Goal: Task Accomplishment & Management: Manage account settings

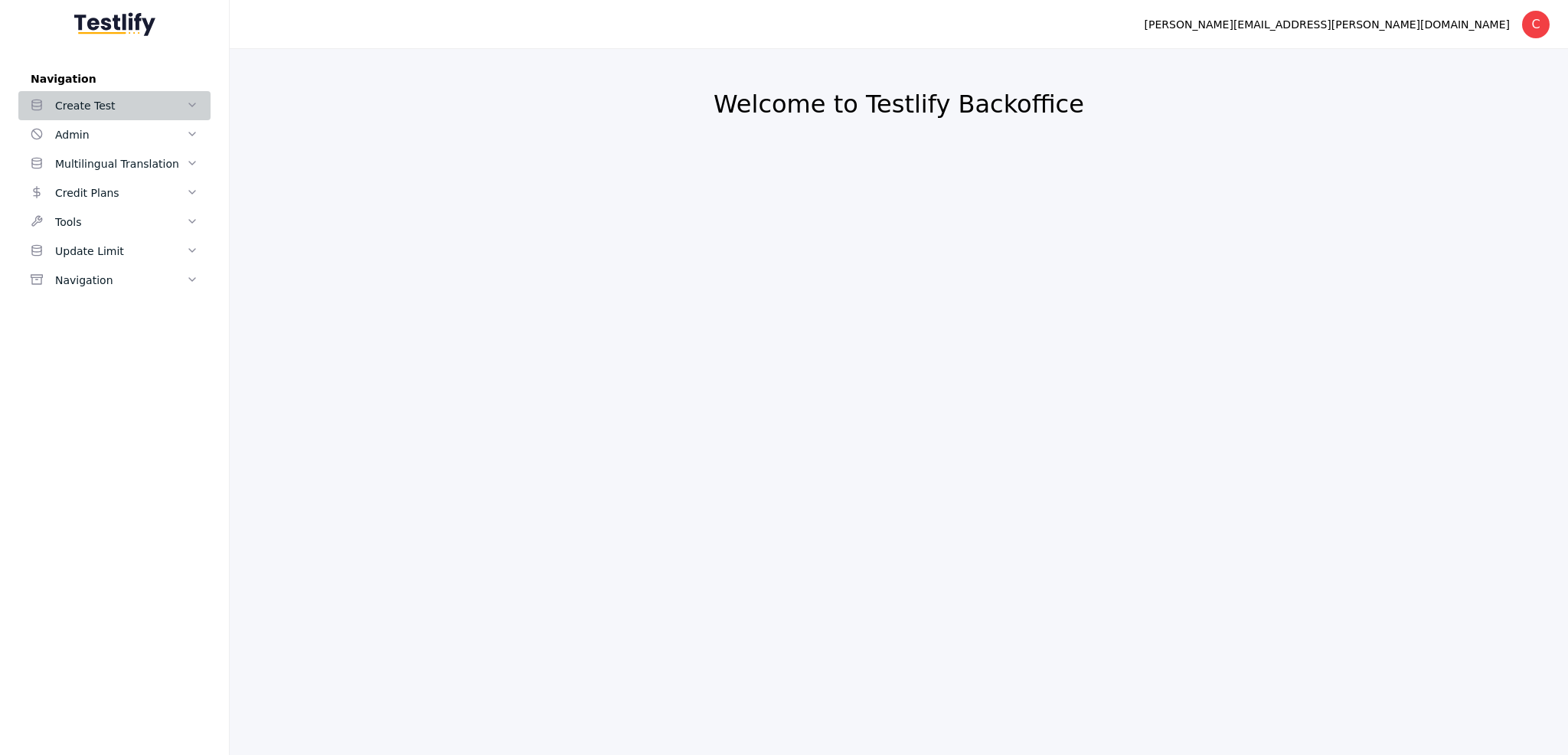
click at [188, 106] on icon at bounding box center [192, 105] width 12 height 12
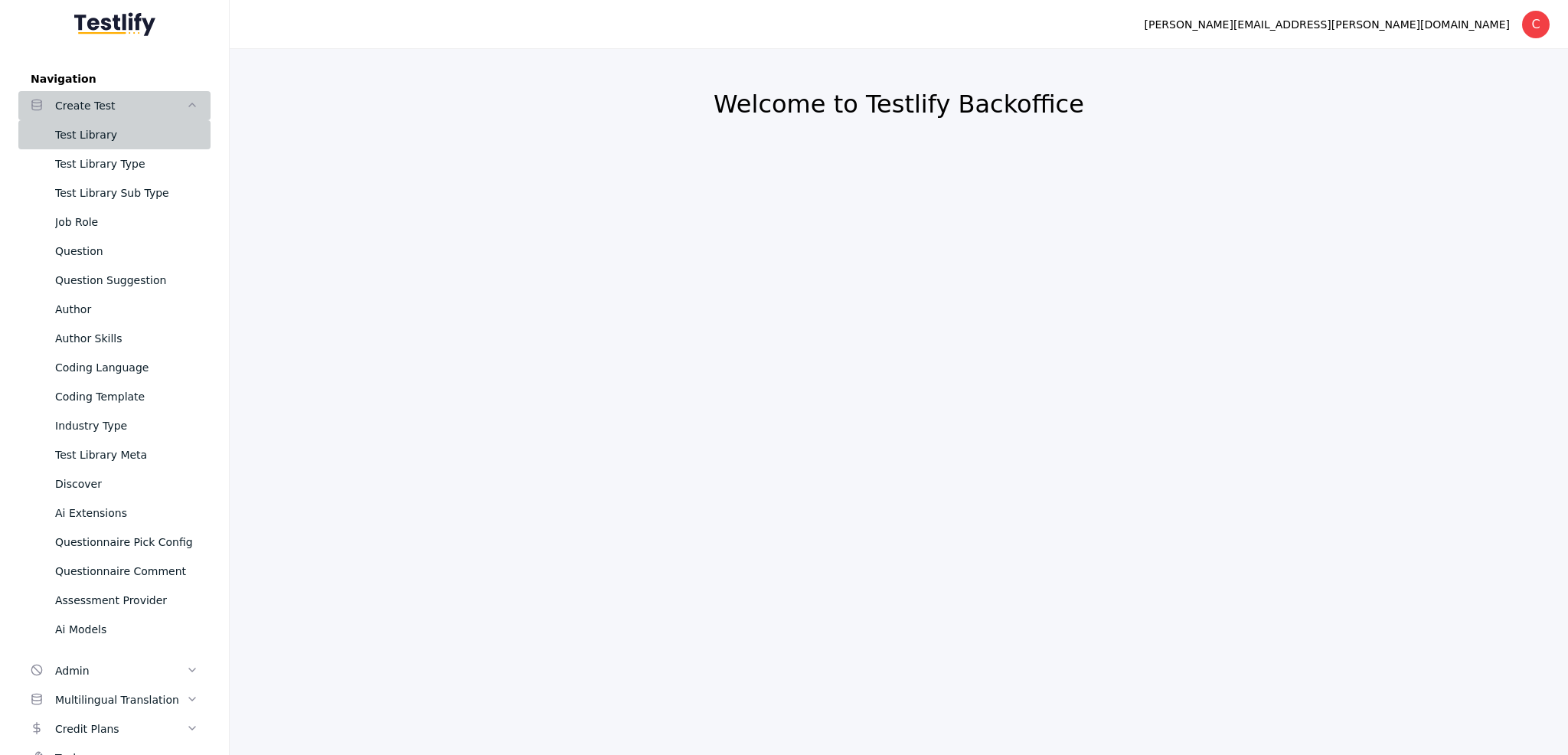
click at [128, 129] on div "Test Library" at bounding box center [127, 134] width 143 height 18
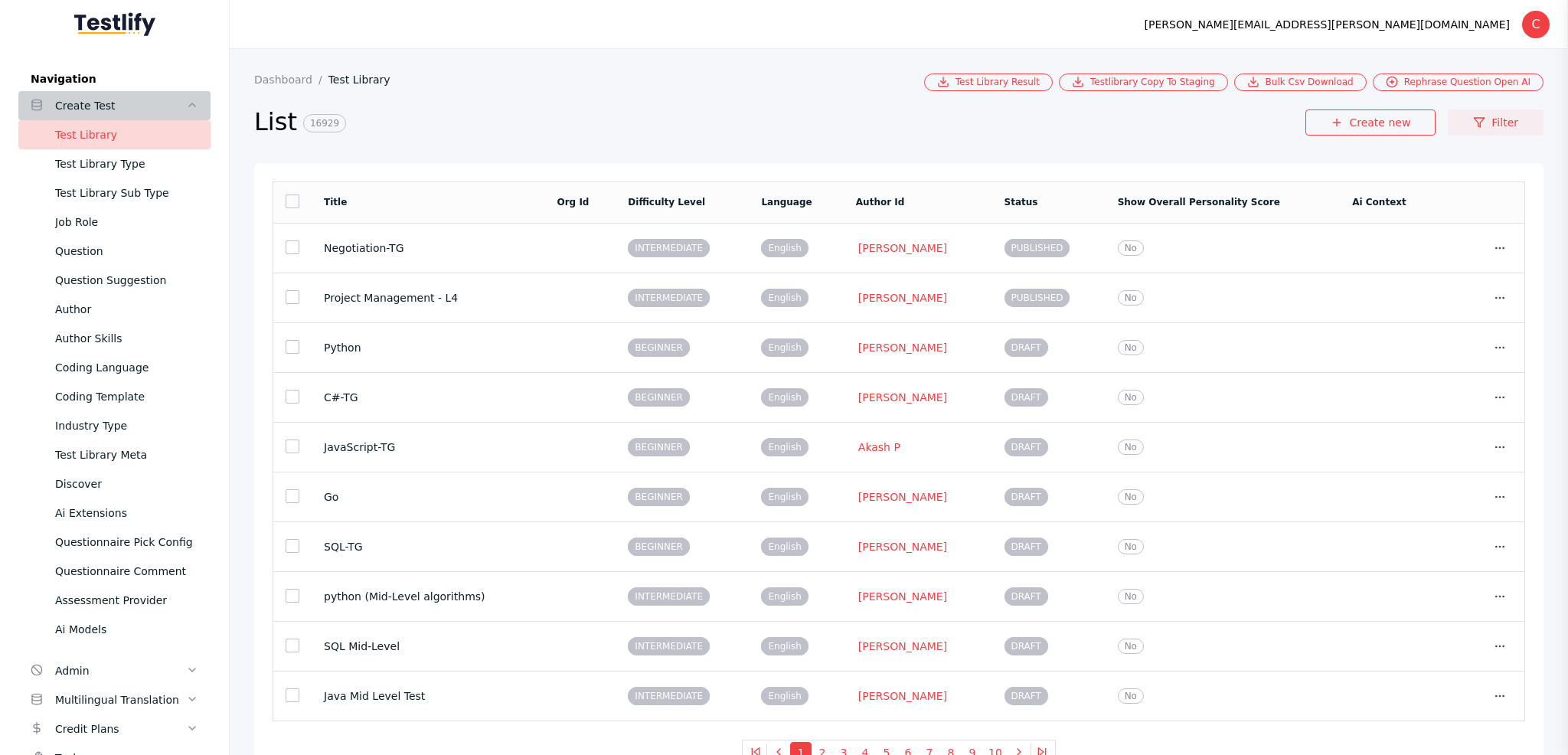
click at [1477, 117] on icon at bounding box center [1480, 123] width 12 height 12
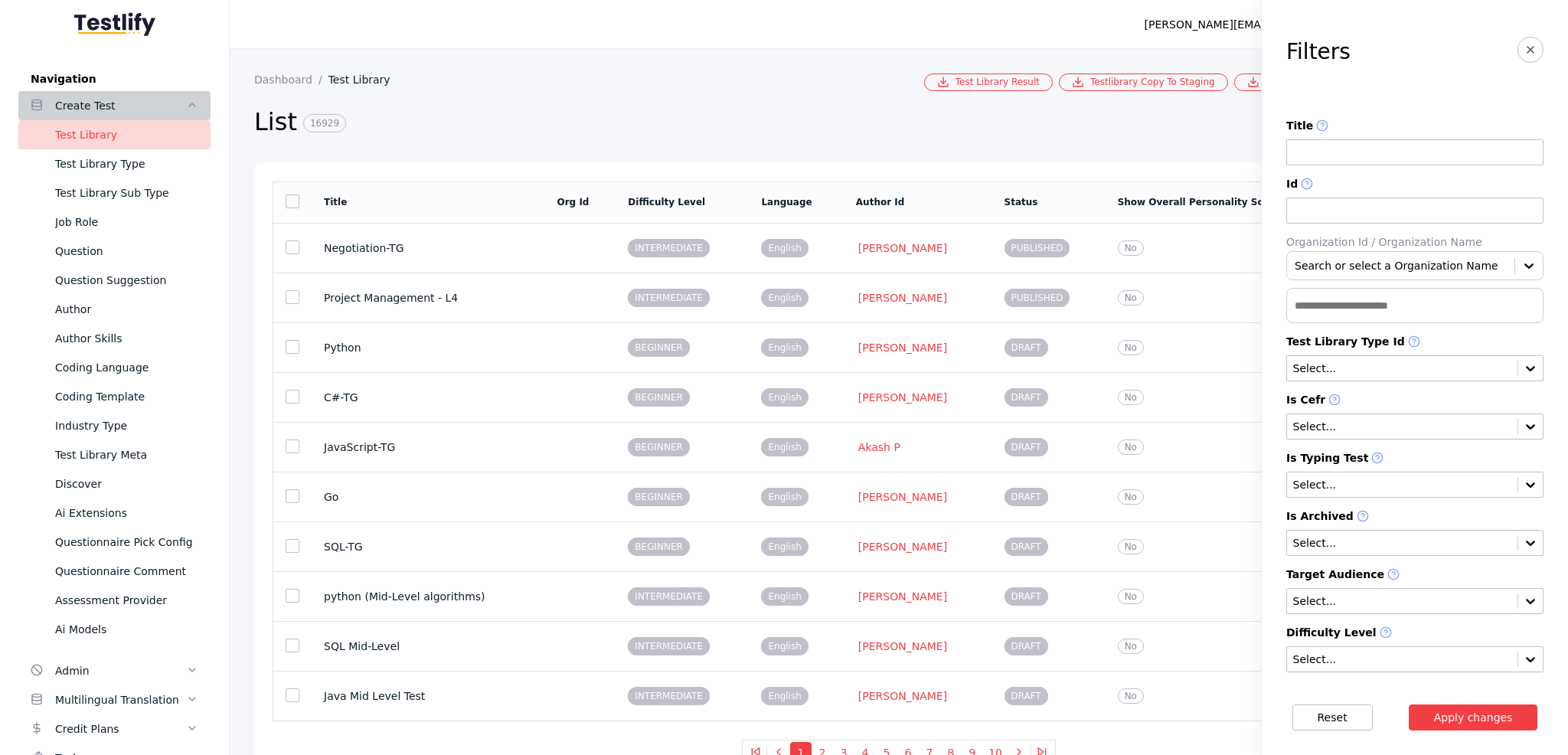
click at [1337, 151] on input at bounding box center [1415, 152] width 257 height 26
type input "*****"
click at [1409, 704] on button "Apply changes" at bounding box center [1474, 717] width 129 height 26
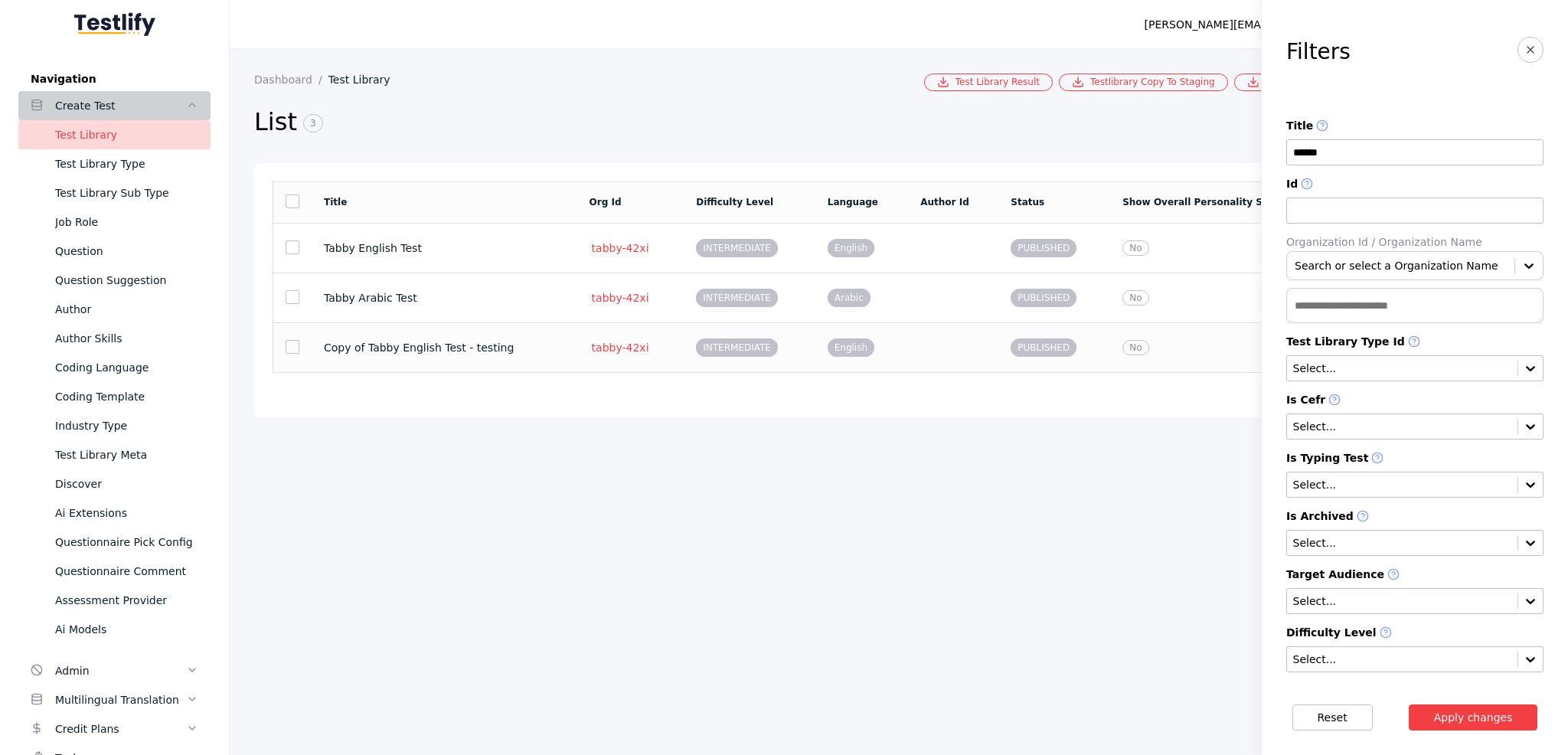
click at [1191, 351] on section "No" at bounding box center [1225, 347] width 207 height 13
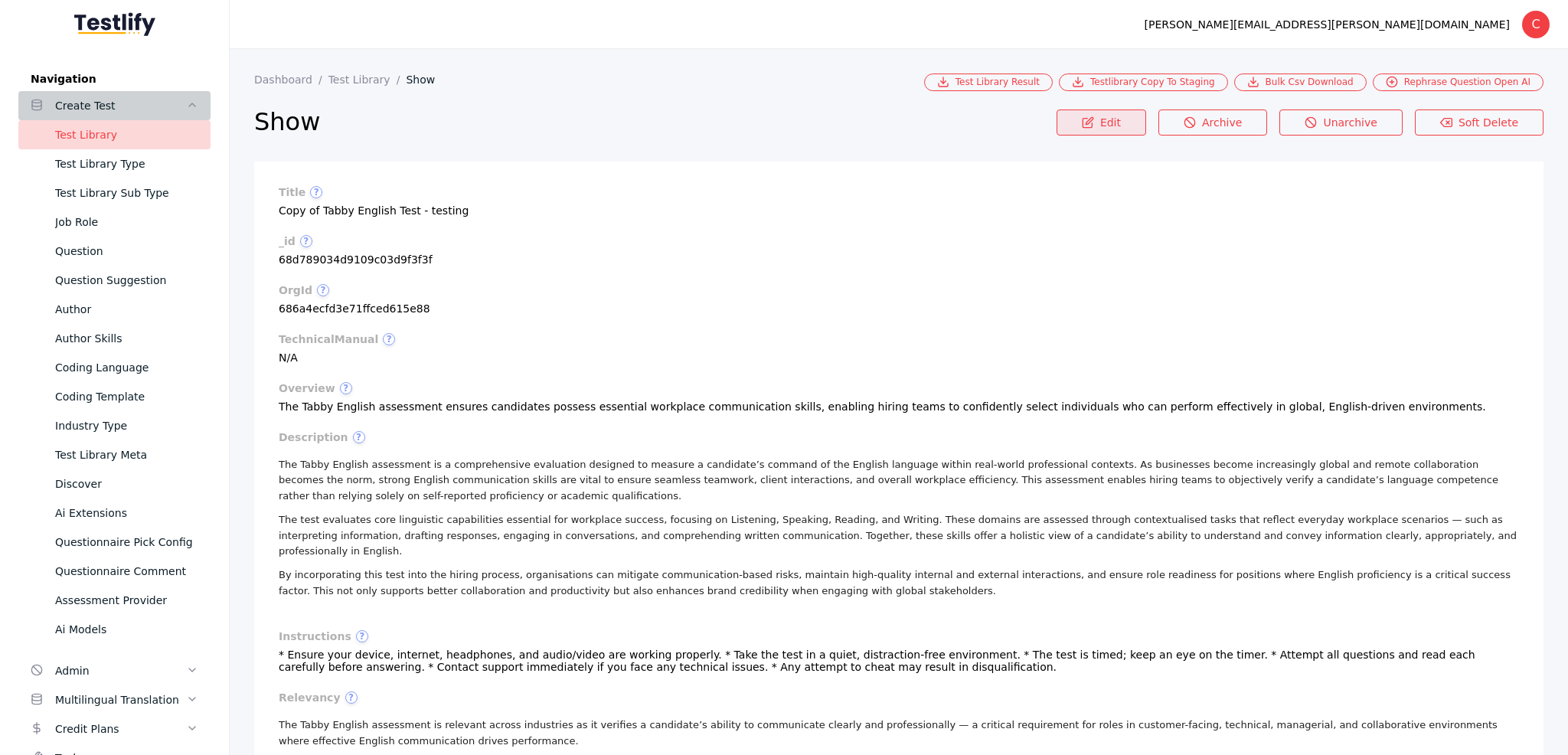
click at [1112, 127] on link "Edit" at bounding box center [1102, 123] width 90 height 26
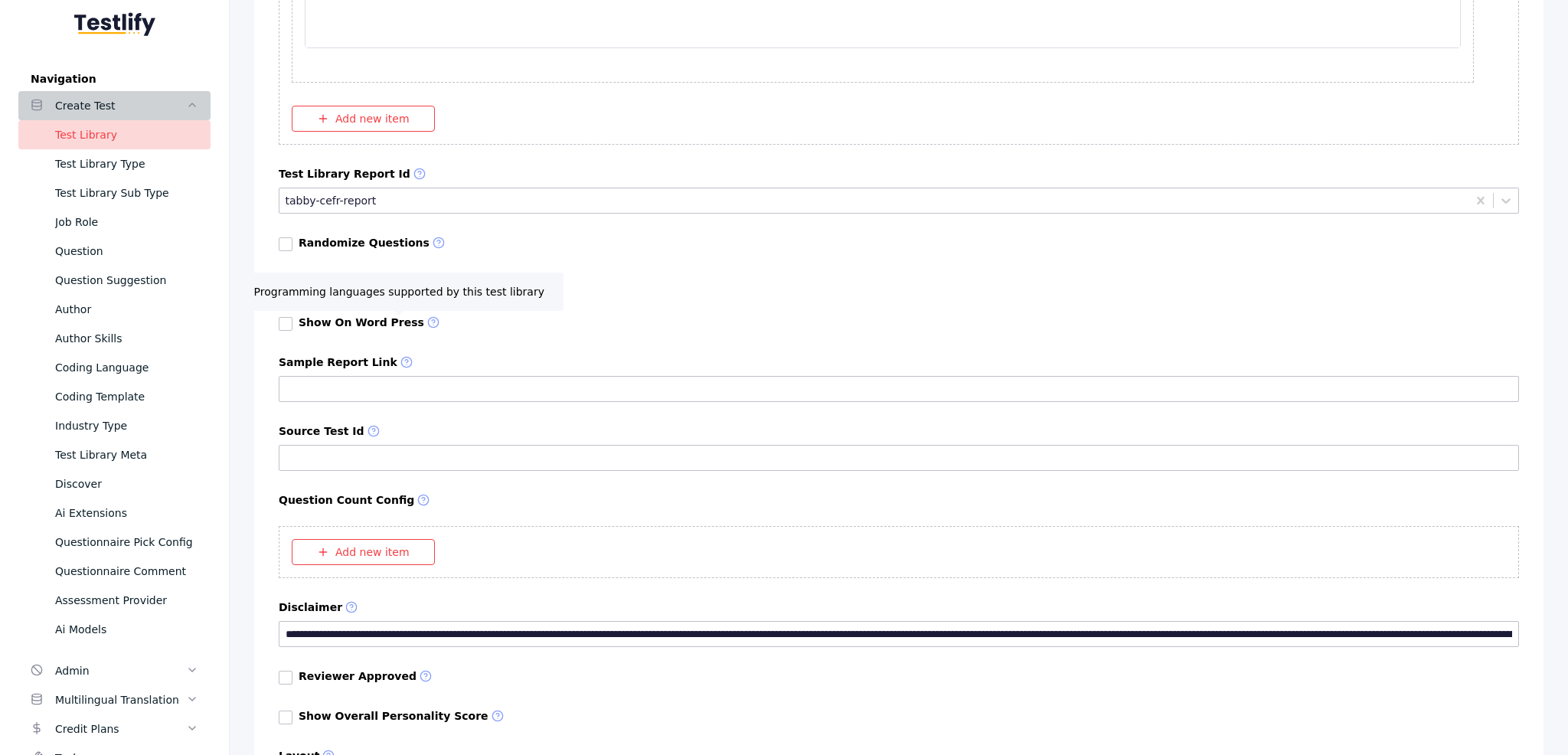
scroll to position [29463, 0]
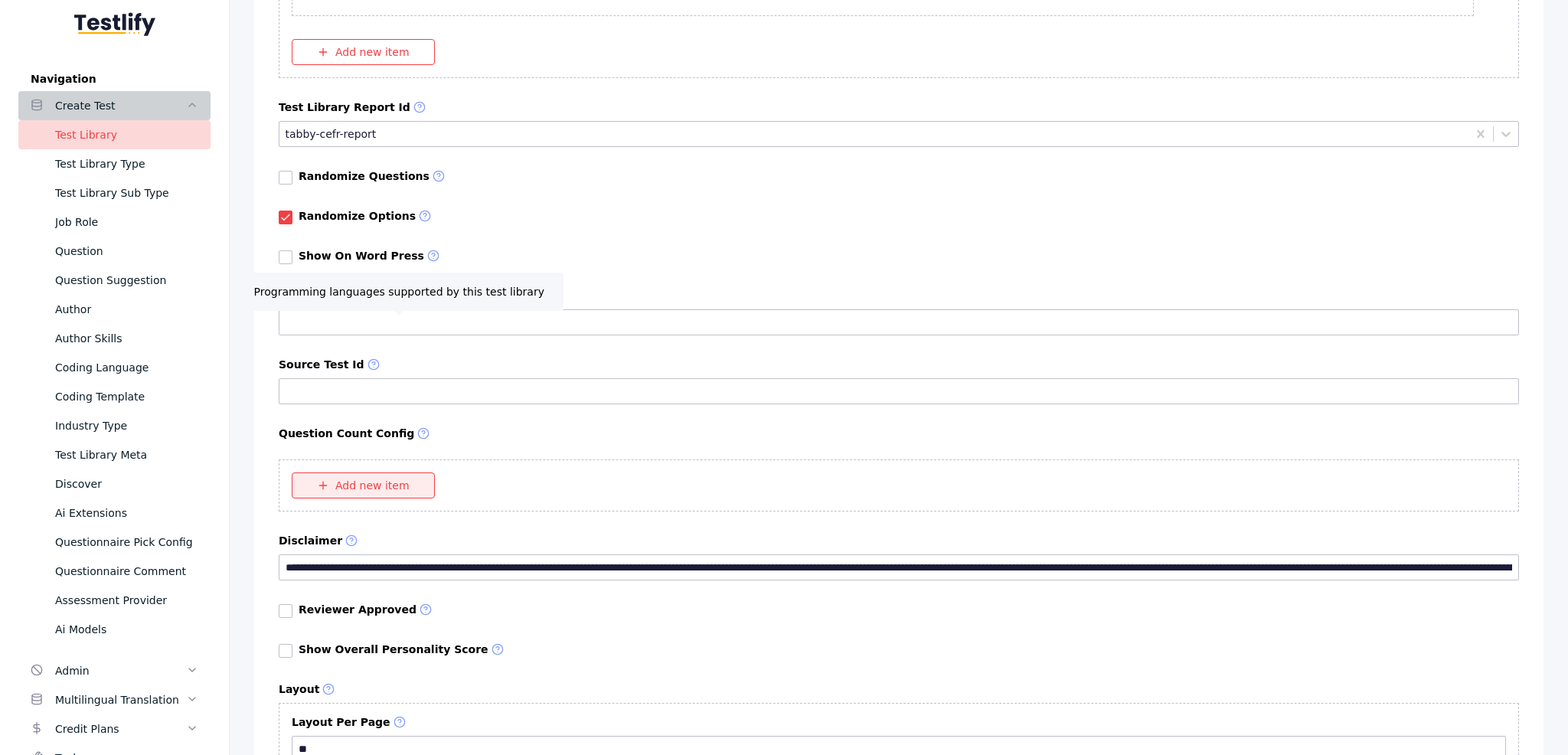
click at [375, 472] on button "Add new item" at bounding box center [363, 485] width 143 height 26
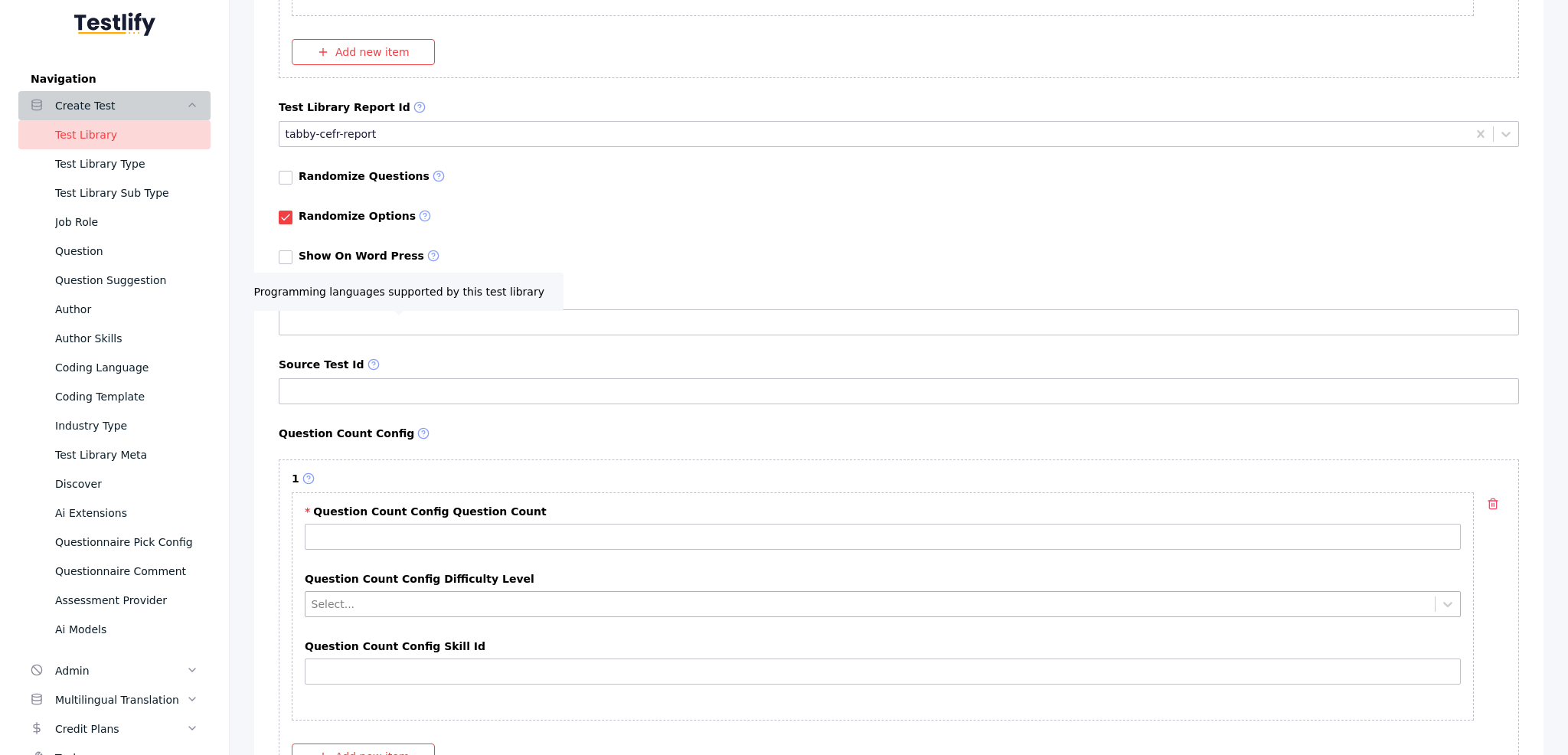
click at [440, 597] on div at bounding box center [870, 604] width 1118 height 15
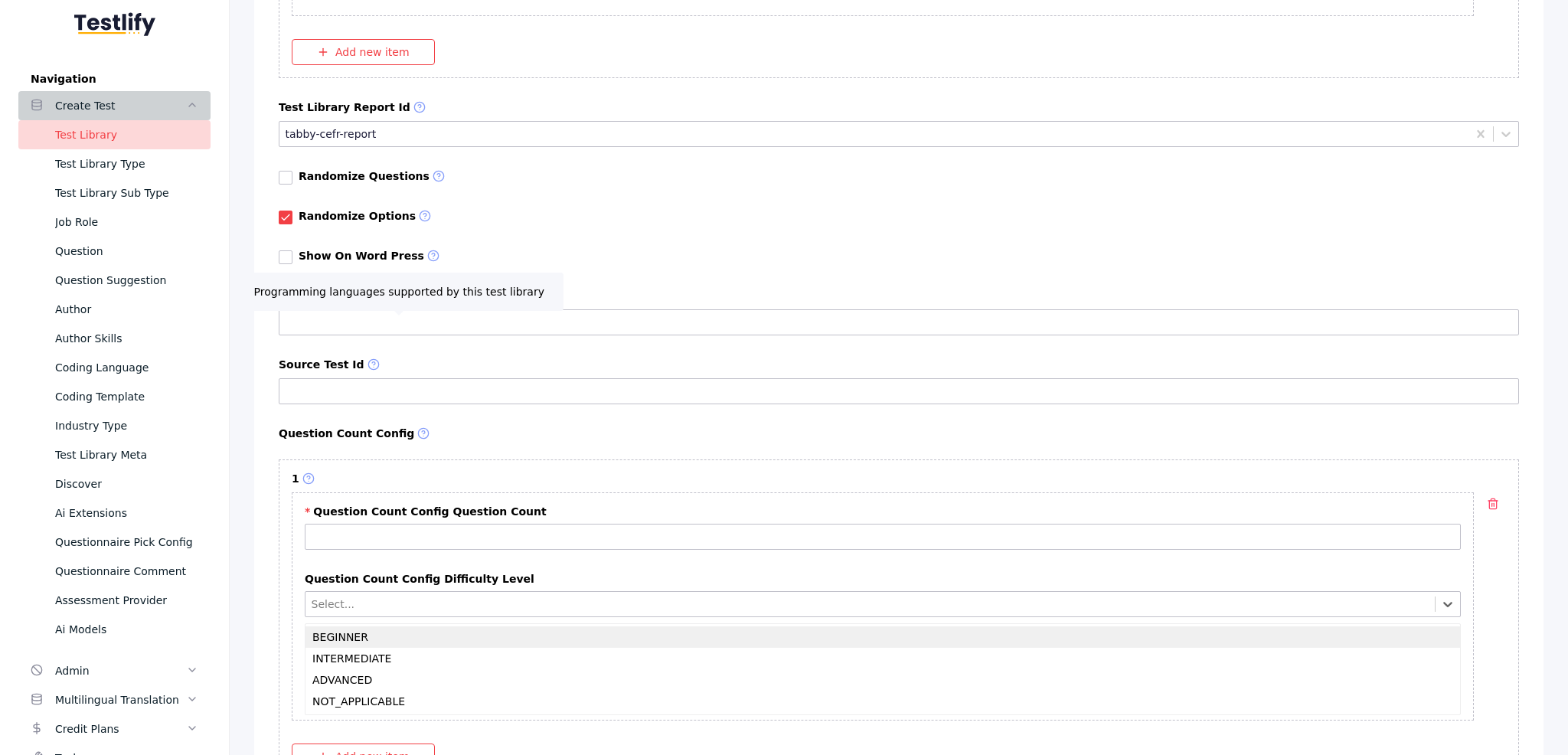
click at [413, 626] on div "BEGINNER" at bounding box center [883, 637] width 1155 height 22
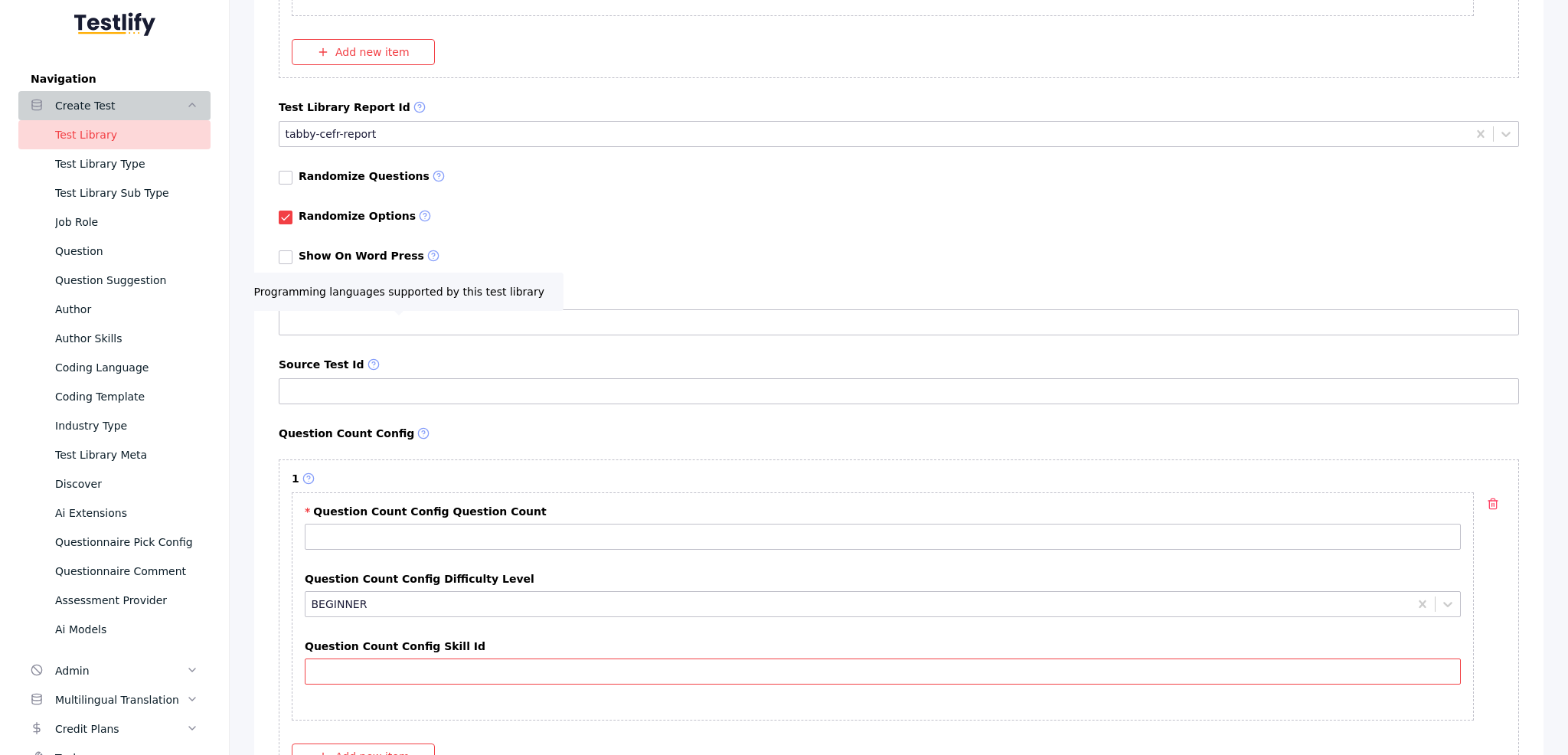
click at [390, 658] on input "Question Count Config Skill Id" at bounding box center [883, 671] width 1156 height 26
click at [428, 597] on div at bounding box center [858, 604] width 1093 height 15
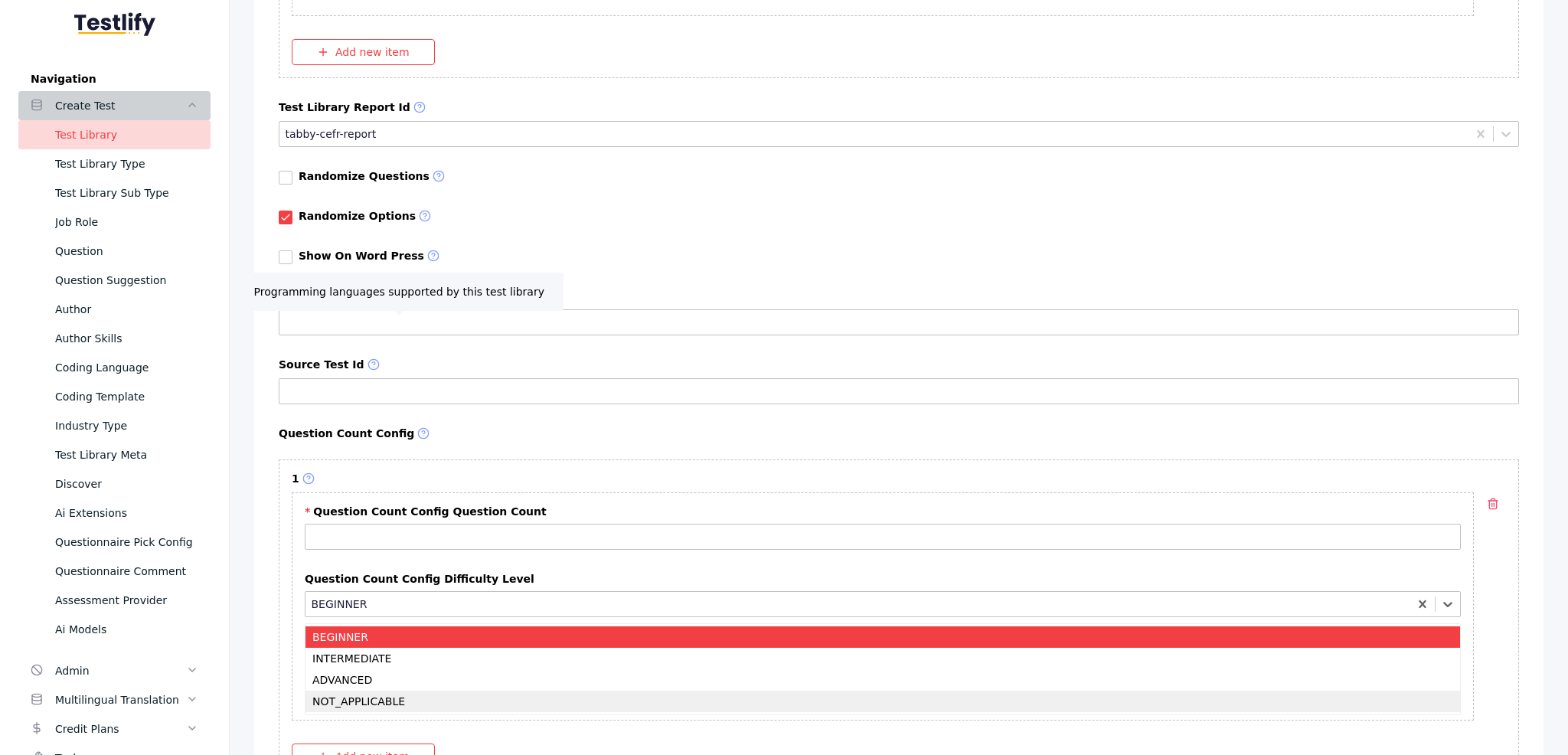
click at [363, 690] on div "NOT_APPLICABLE" at bounding box center [883, 701] width 1155 height 22
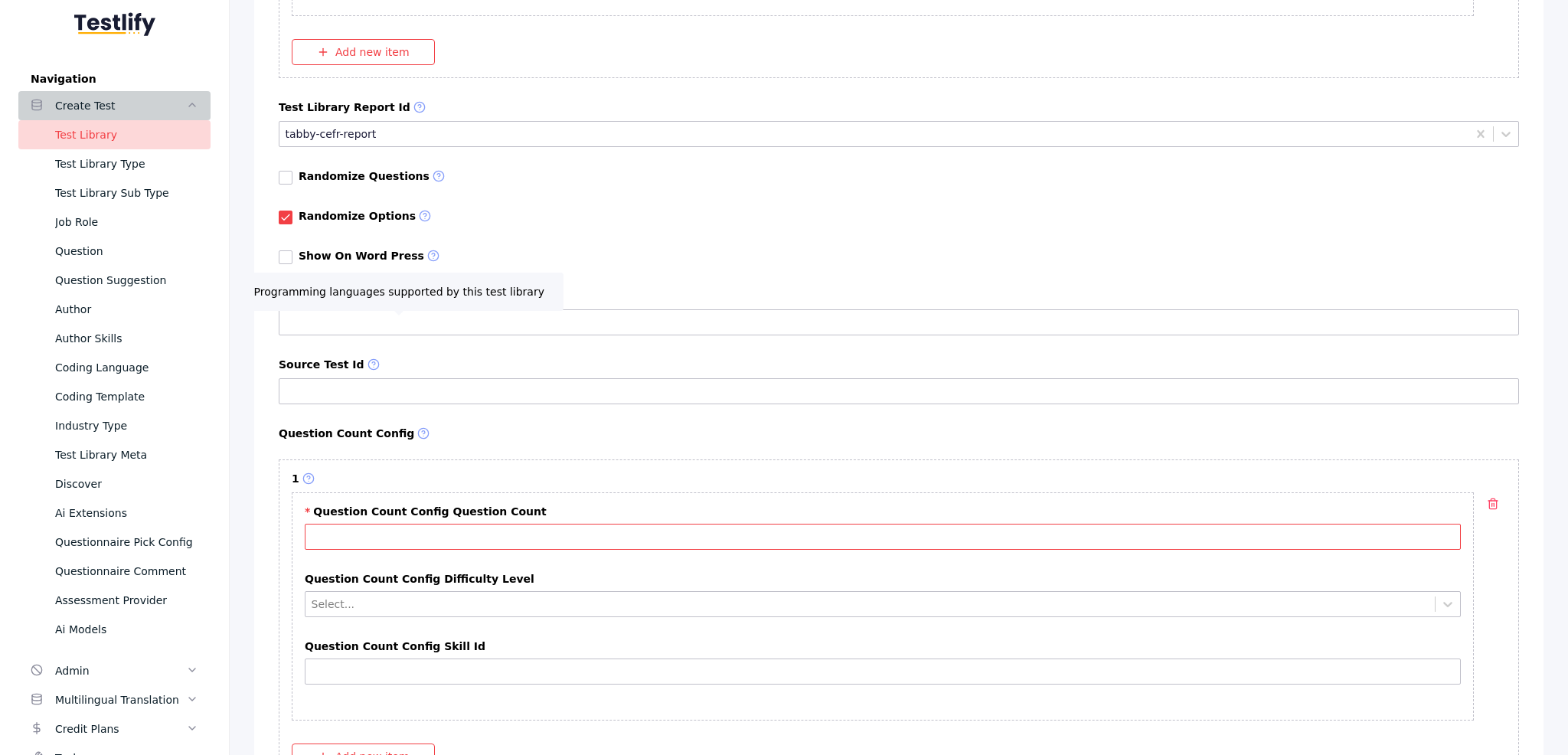
click at [605, 524] on input "Question Count Config Question Count" at bounding box center [883, 537] width 1156 height 26
click at [1494, 503] on line "button" at bounding box center [1494, 505] width 0 height 3
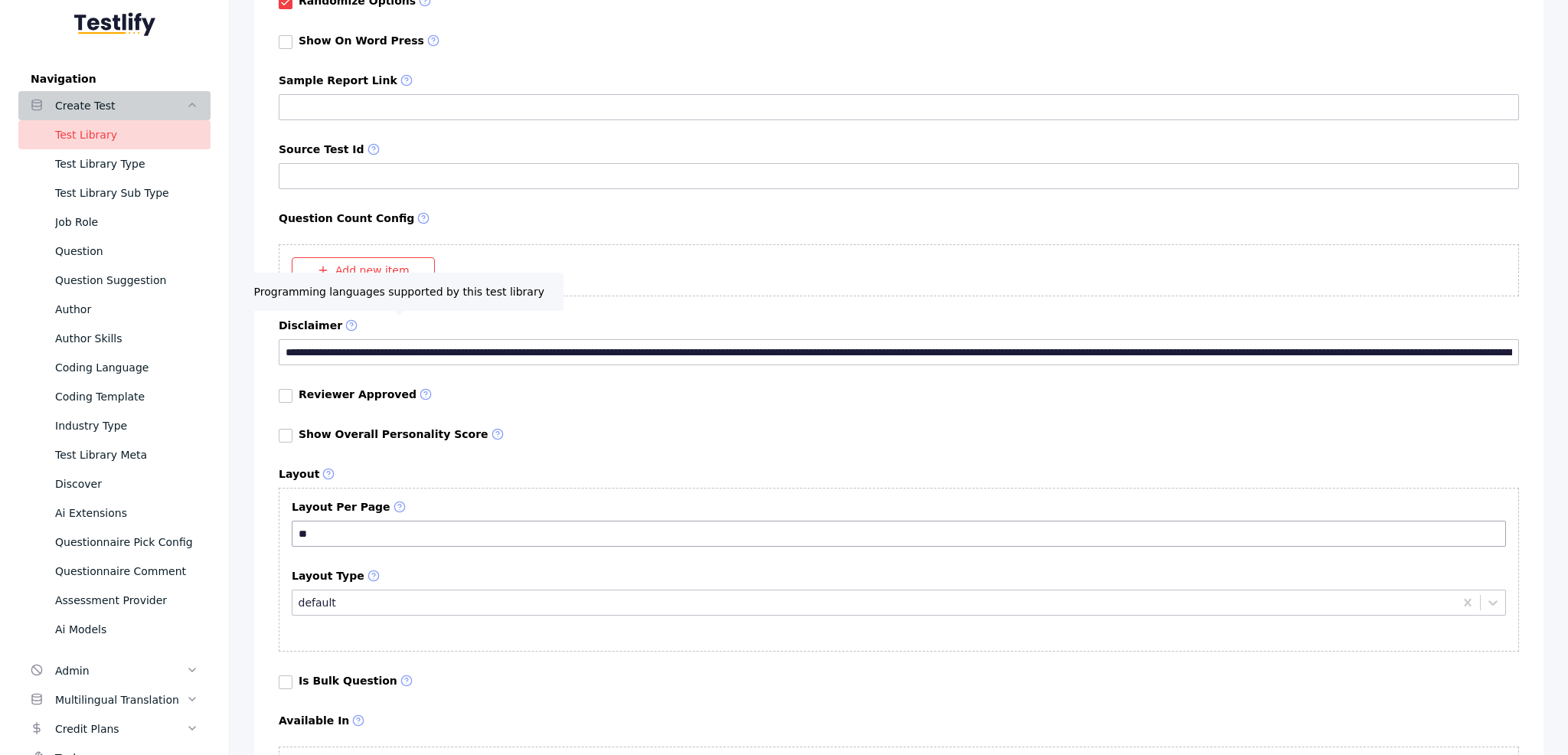
scroll to position [29497, 0]
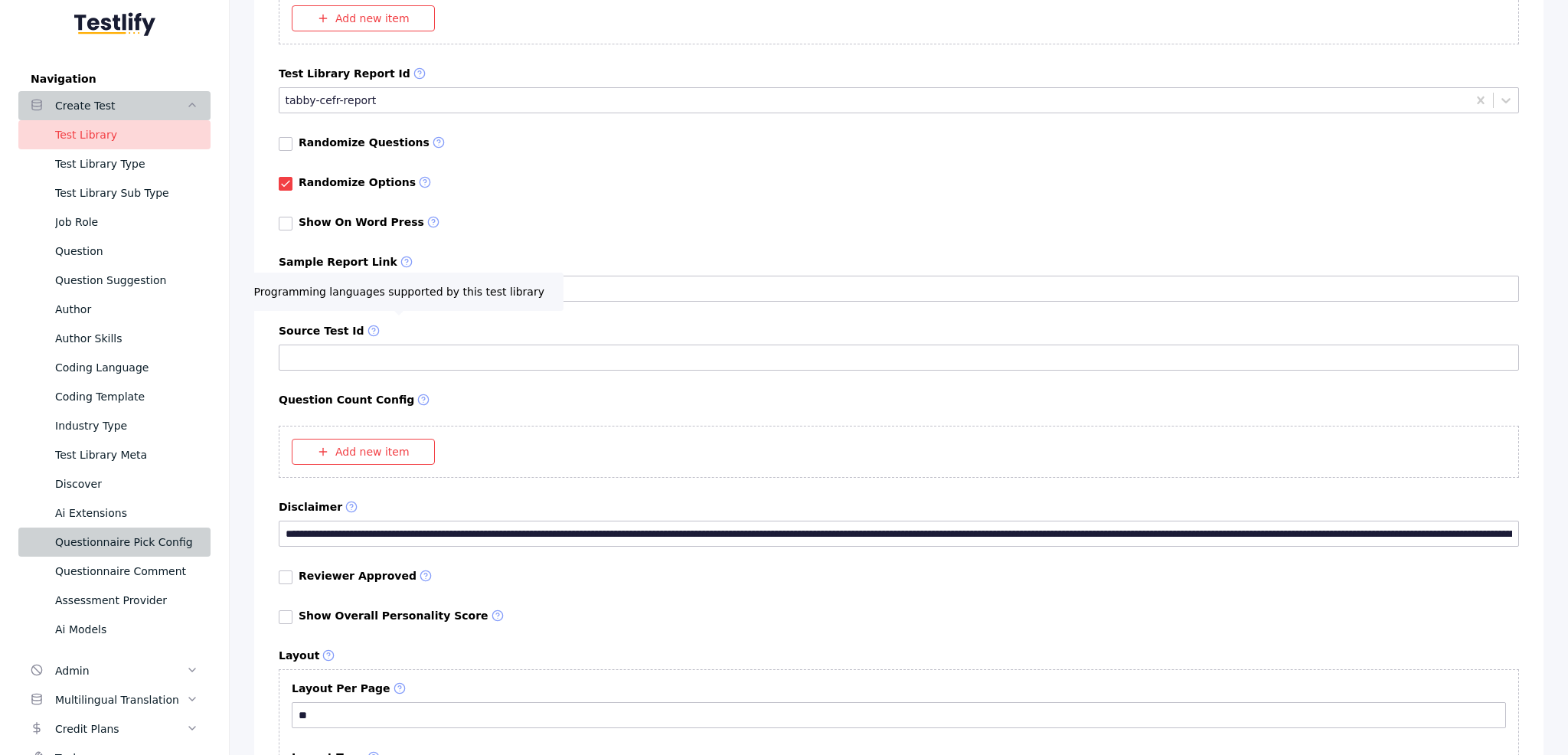
click at [121, 546] on div "Questionnaire Pick Config" at bounding box center [127, 542] width 143 height 18
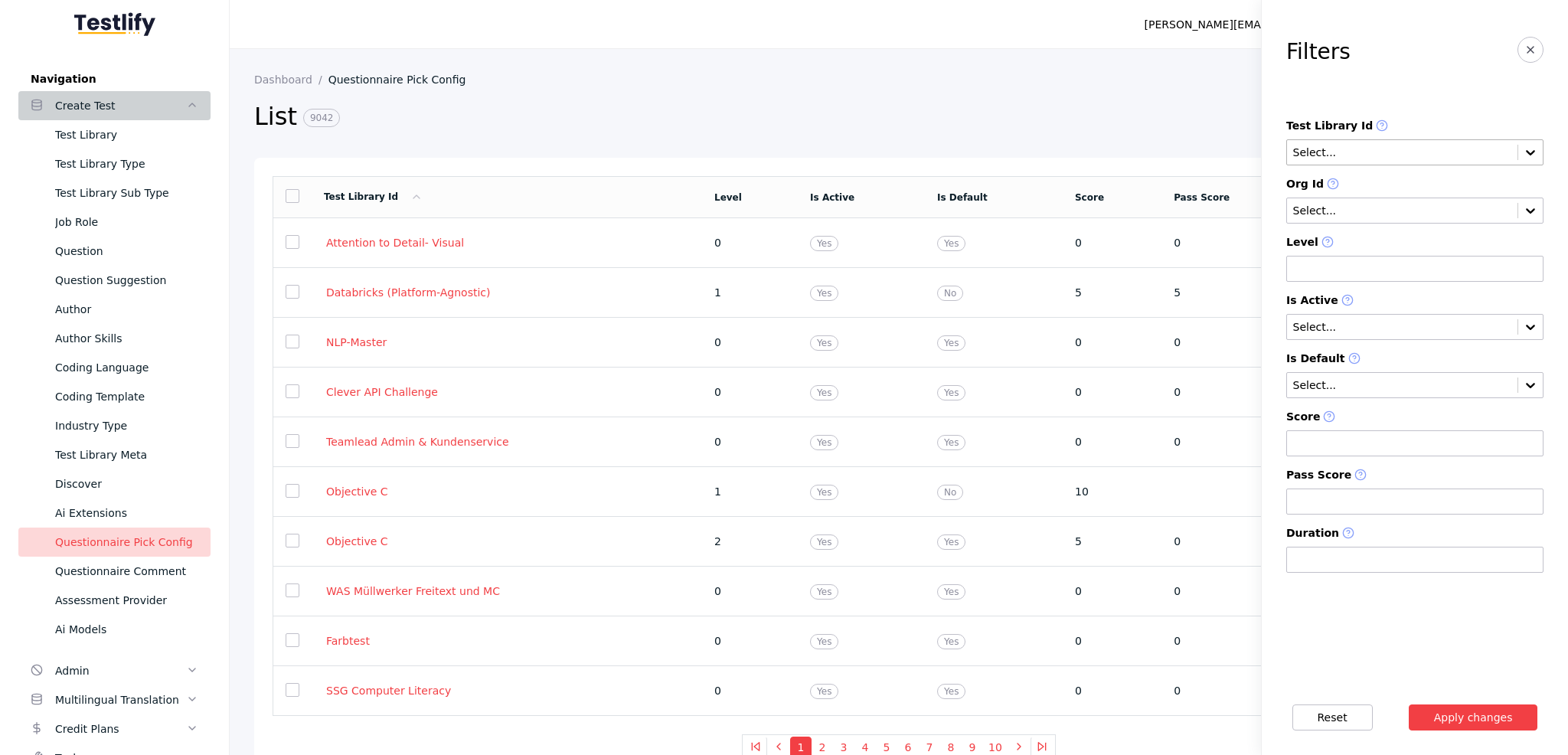
click at [1454, 153] on input "text" at bounding box center [1403, 153] width 221 height 12
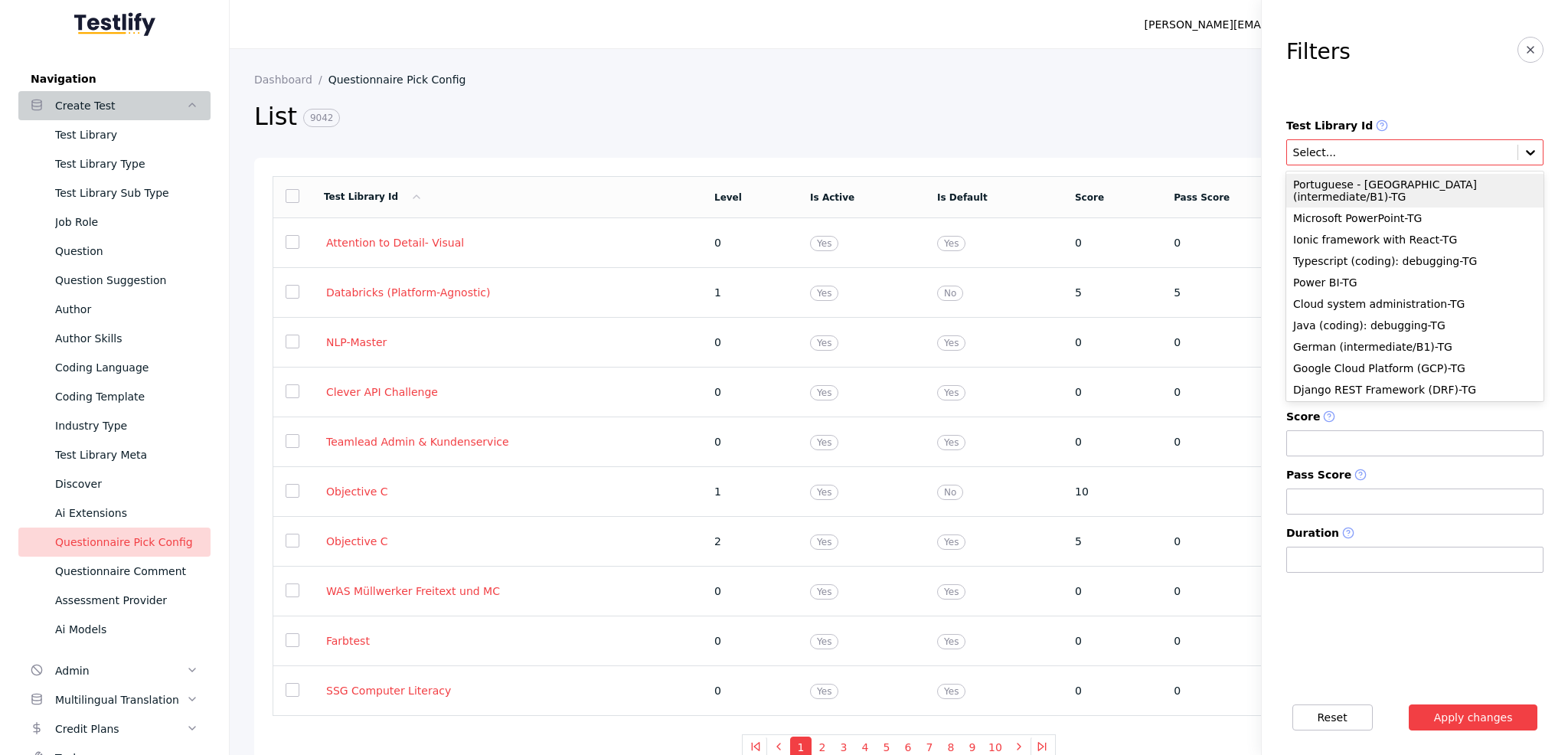
paste input "**********"
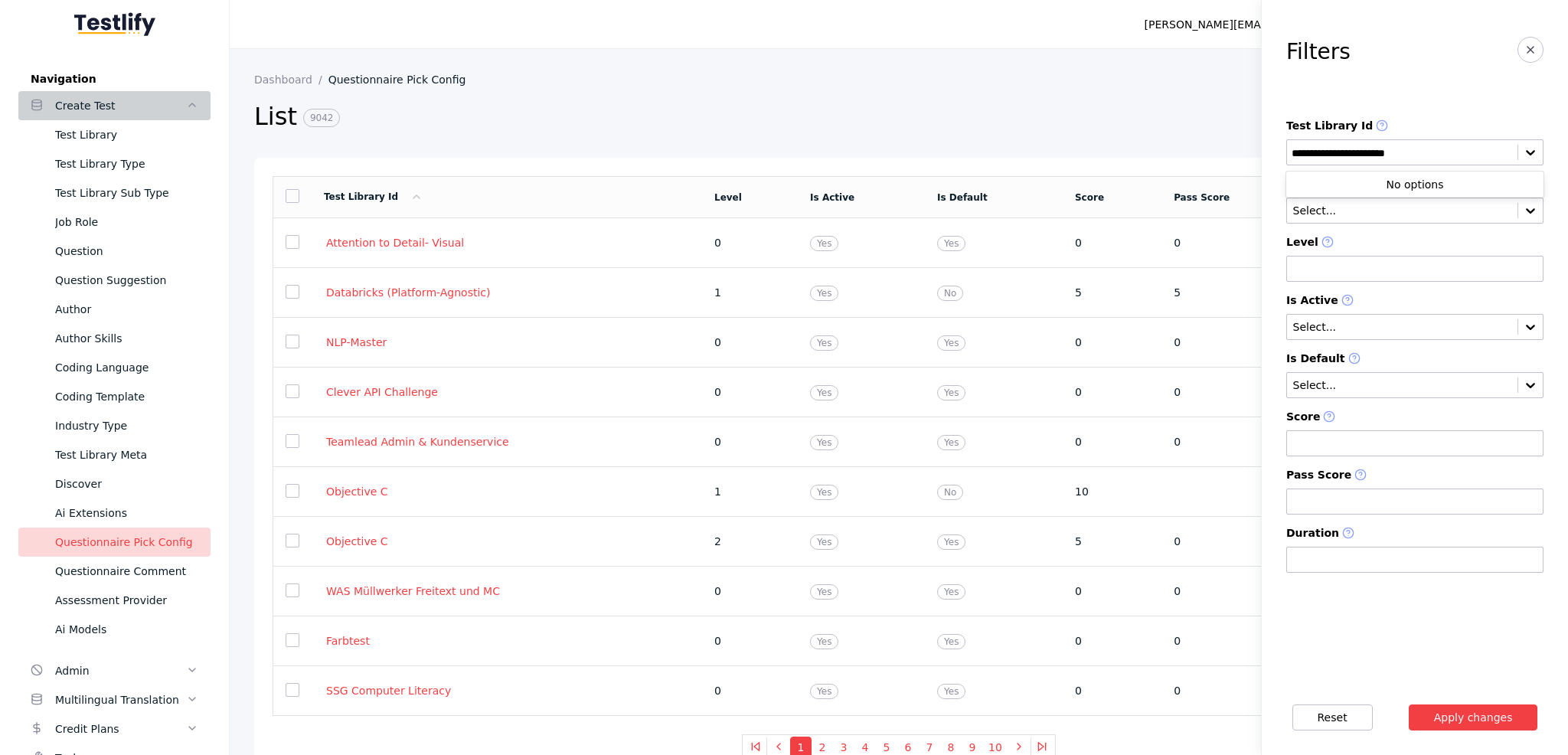
type input "**********"
click at [1396, 244] on label "Level" at bounding box center [1415, 243] width 257 height 14
click at [1367, 148] on input "text" at bounding box center [1403, 153] width 221 height 12
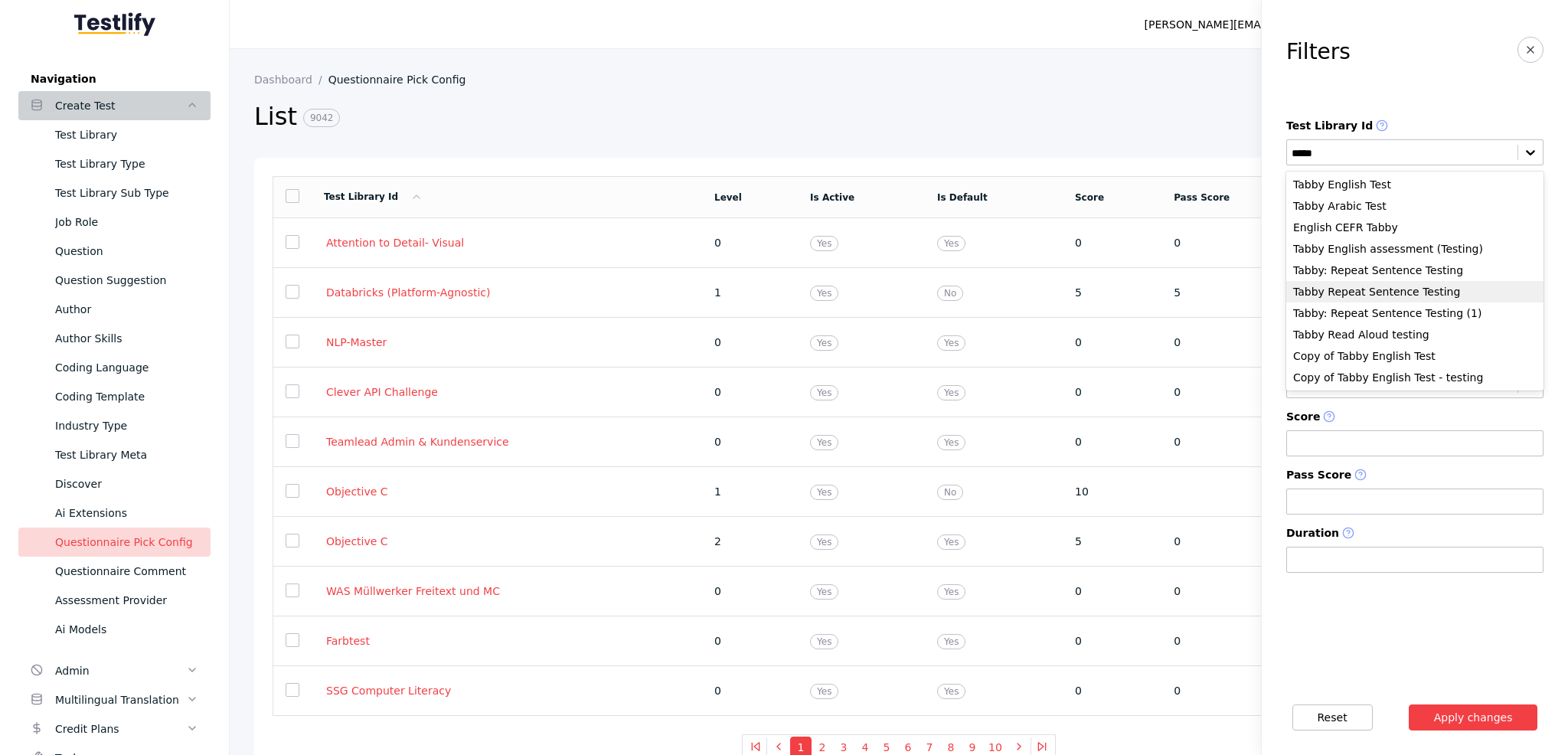
type input "*****"
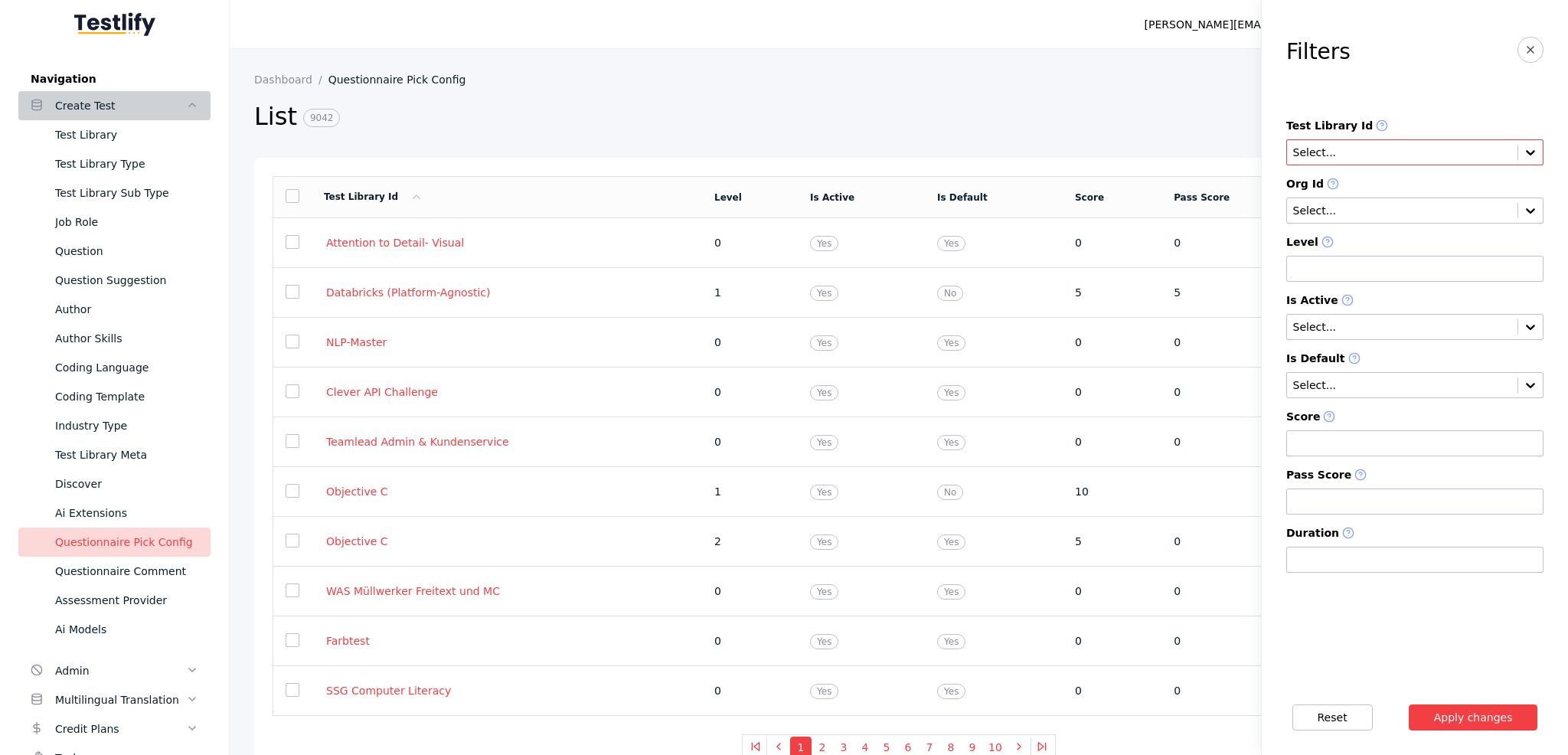
click at [1410, 151] on input "text" at bounding box center [1403, 153] width 221 height 12
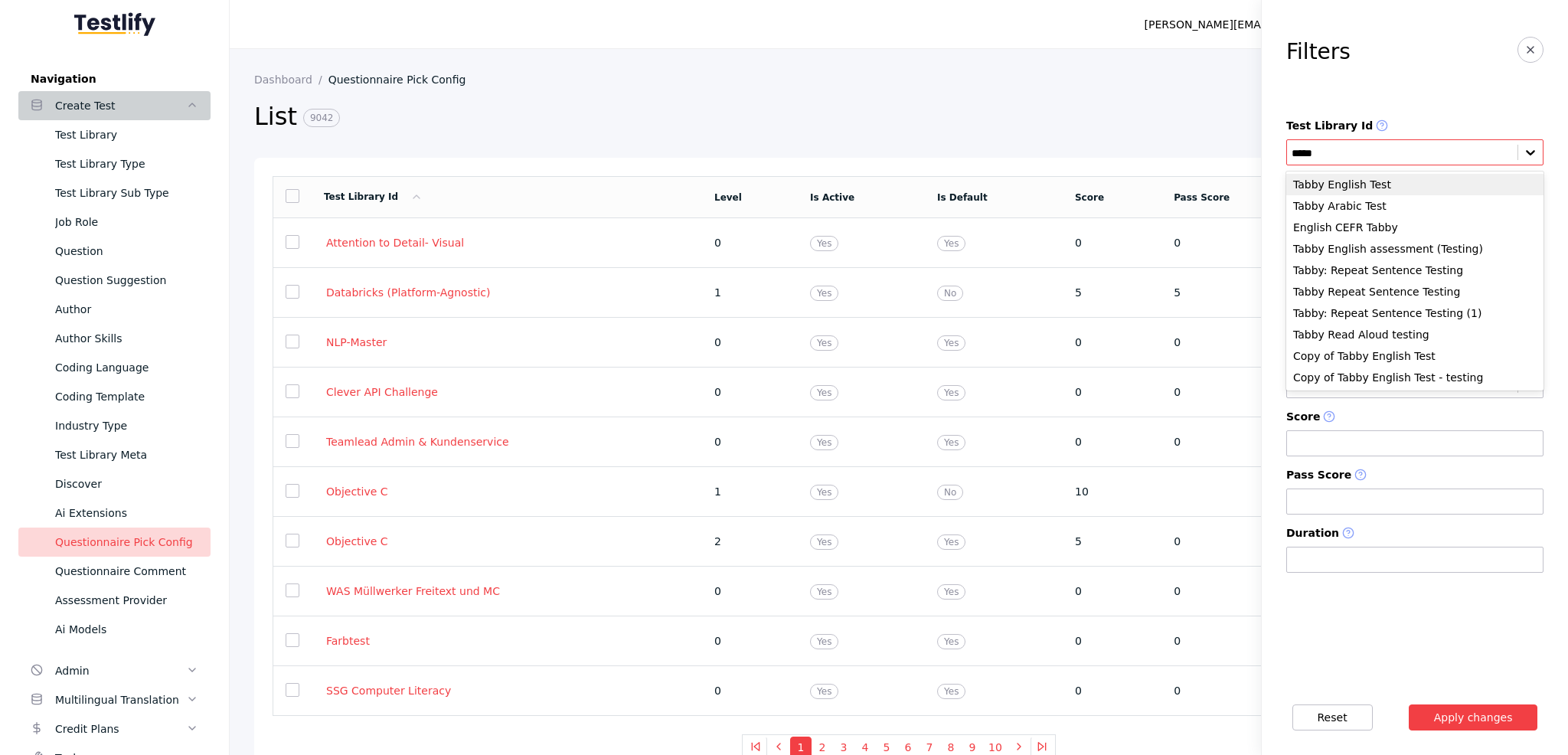
type input "*****"
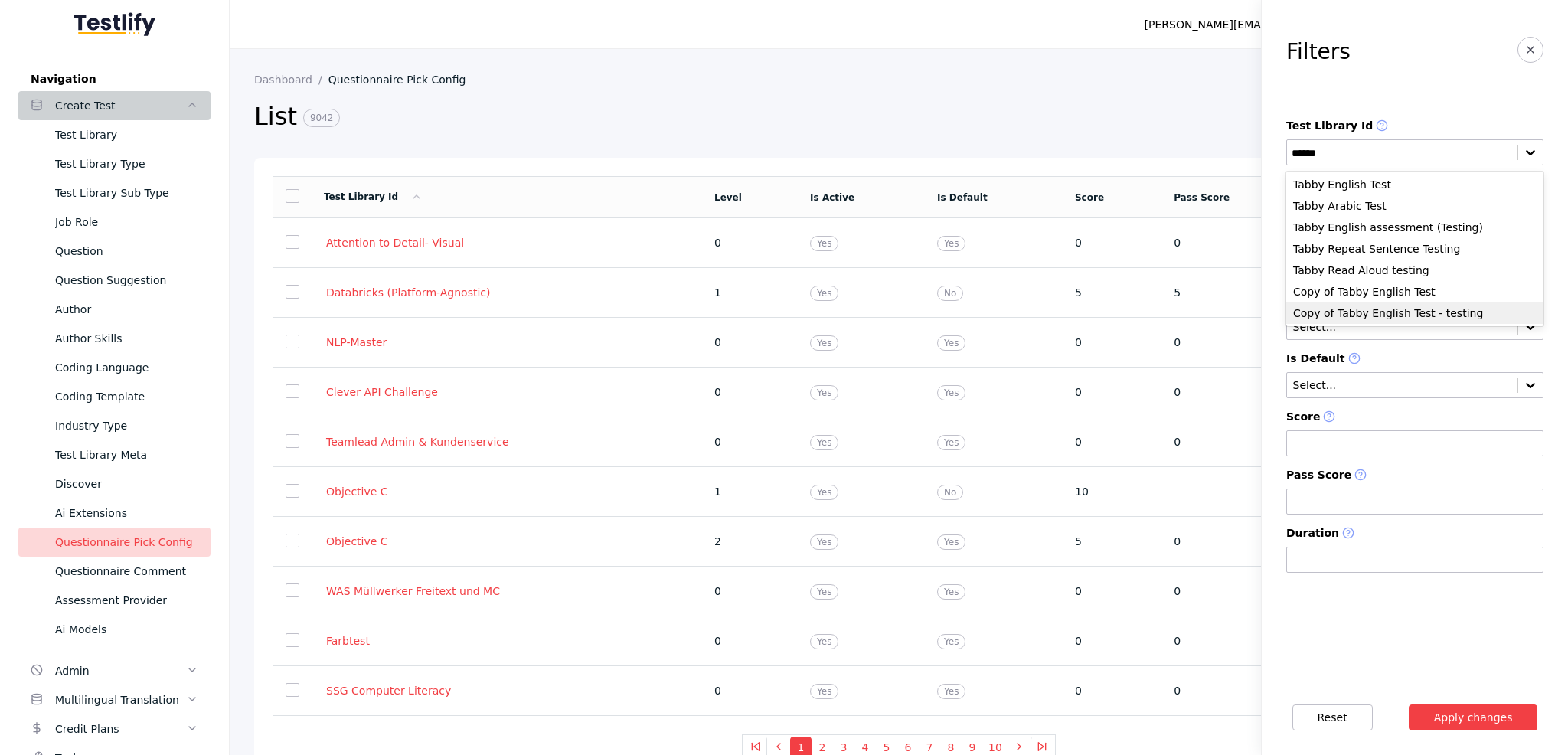
click at [1431, 319] on div "Copy of Tabby English Test - testing" at bounding box center [1415, 313] width 257 height 22
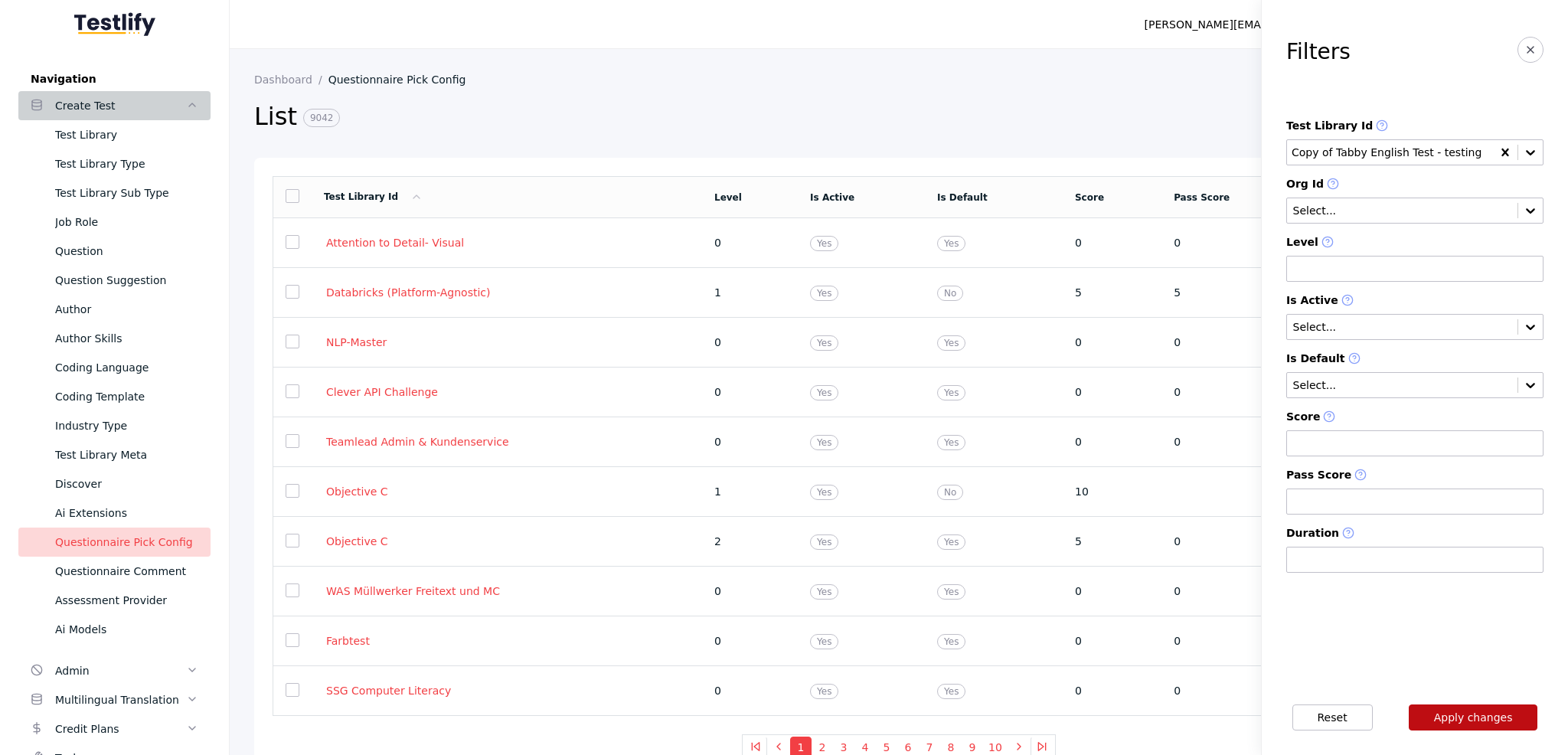
click at [1471, 714] on button "Apply changes" at bounding box center [1474, 717] width 129 height 26
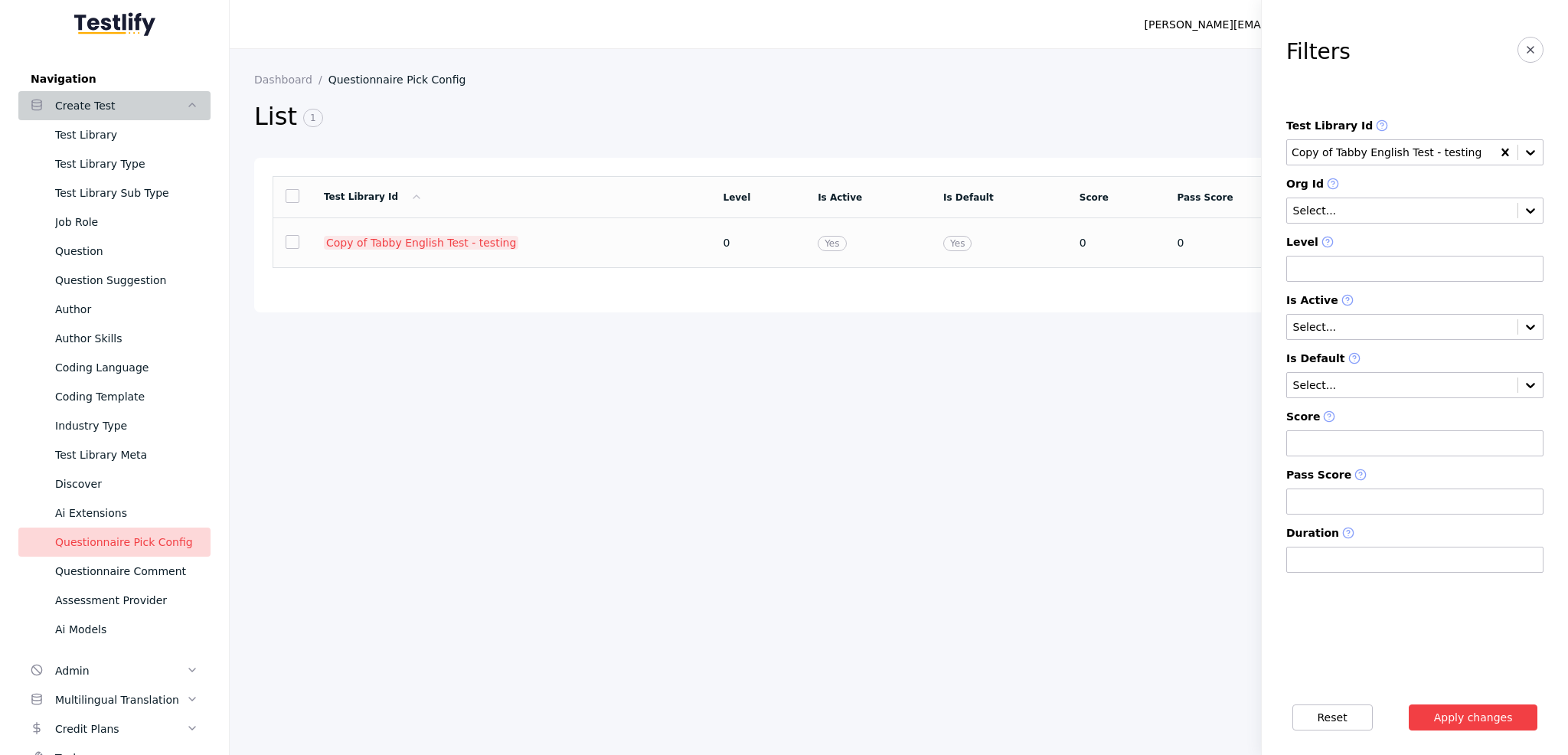
click at [387, 247] on link "Copy of Tabby English Test - testing" at bounding box center [421, 243] width 194 height 14
click at [1533, 46] on icon "button" at bounding box center [1531, 50] width 12 height 12
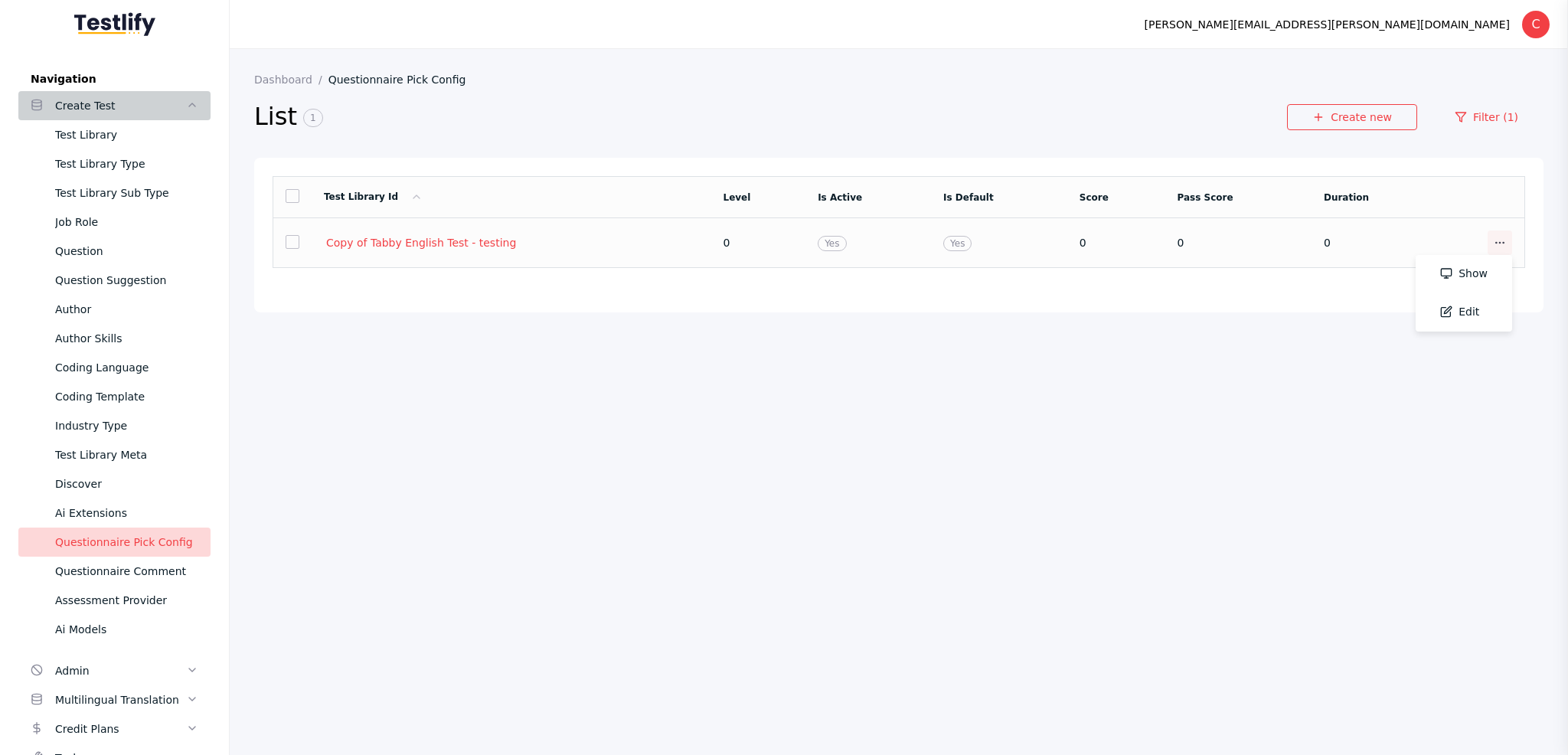
click at [1501, 241] on icon at bounding box center [1500, 243] width 12 height 12
click at [1470, 318] on link "Edit" at bounding box center [1464, 313] width 97 height 38
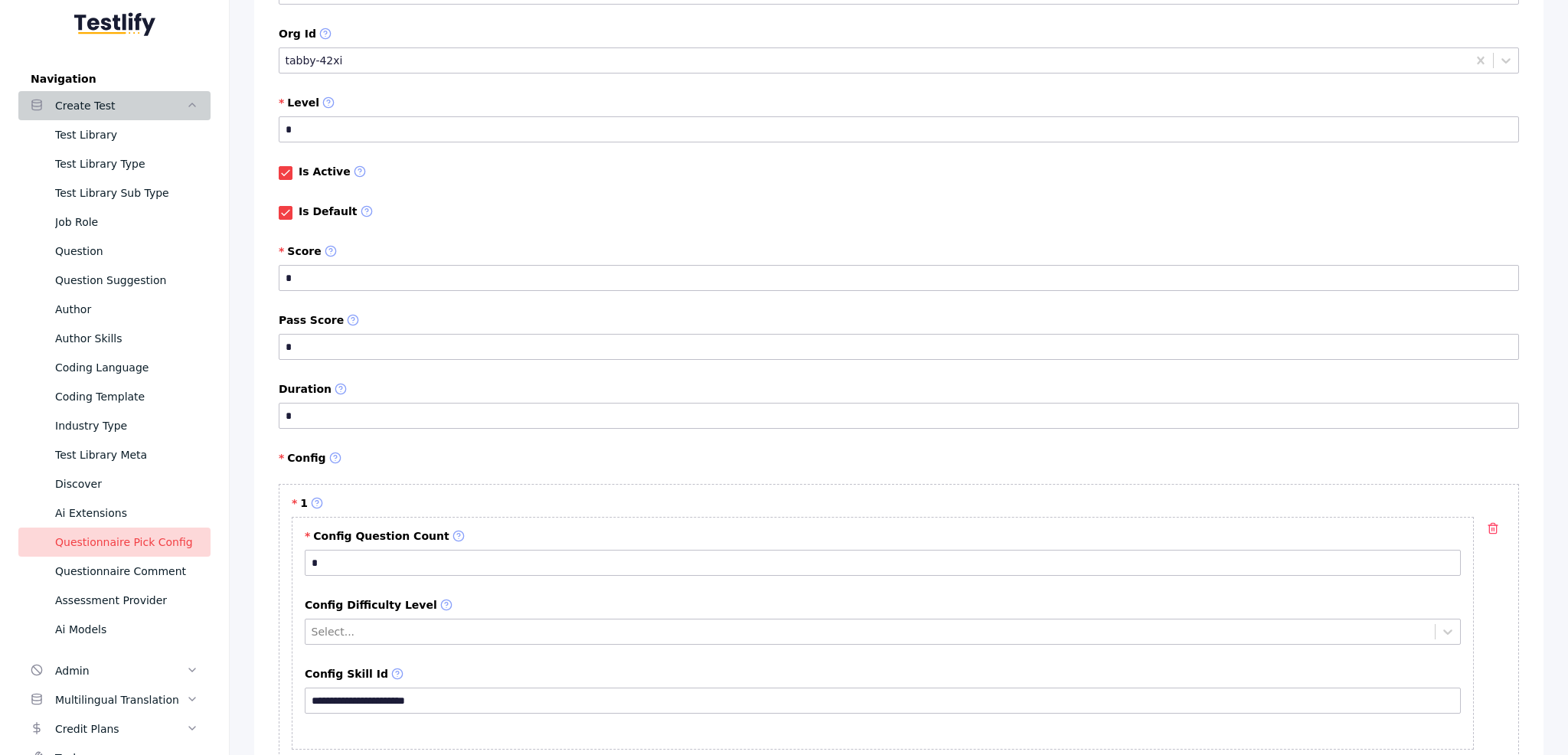
scroll to position [378, 0]
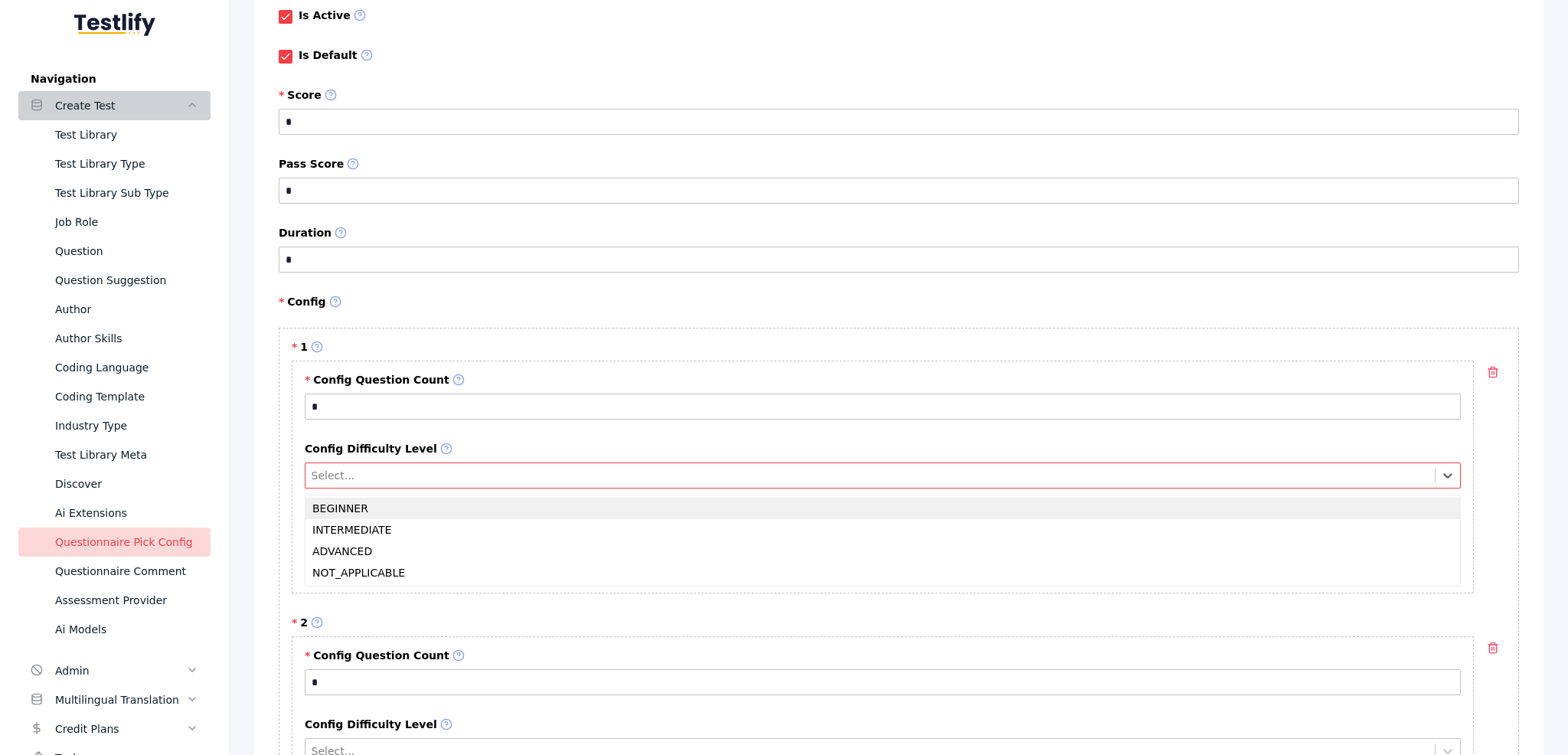
click at [479, 475] on div at bounding box center [870, 475] width 1118 height 15
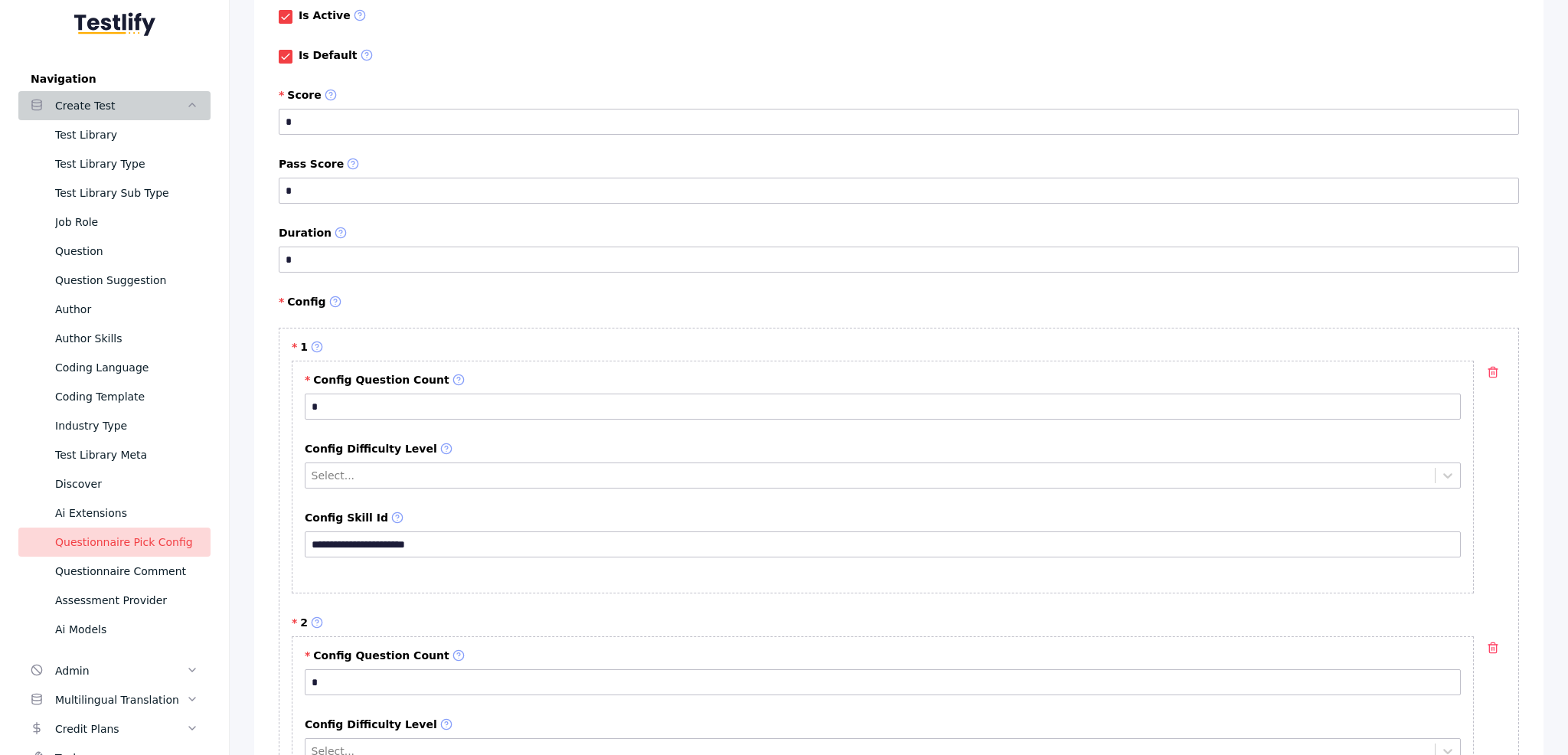
click at [642, 301] on label "Config" at bounding box center [899, 303] width 1241 height 14
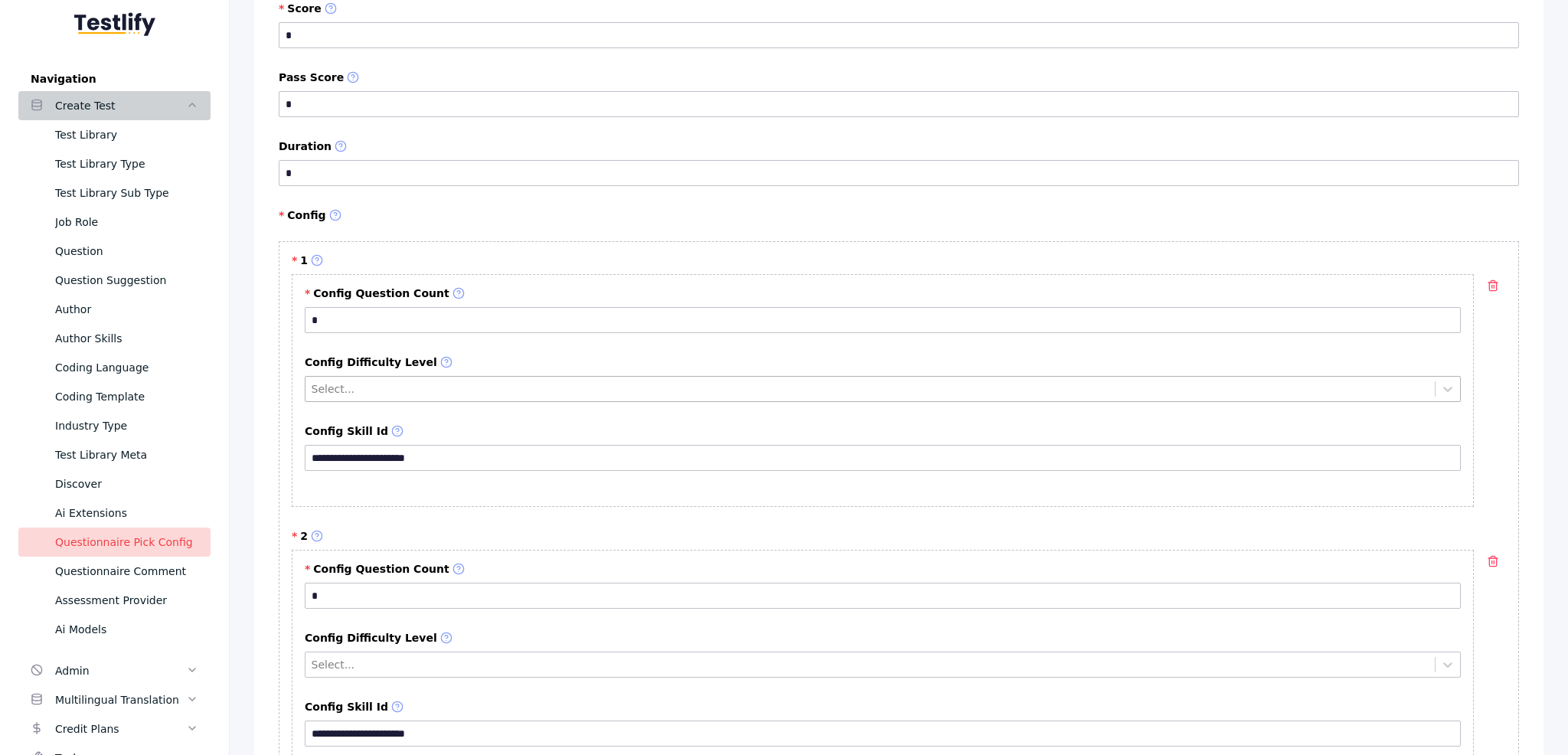
scroll to position [116, 0]
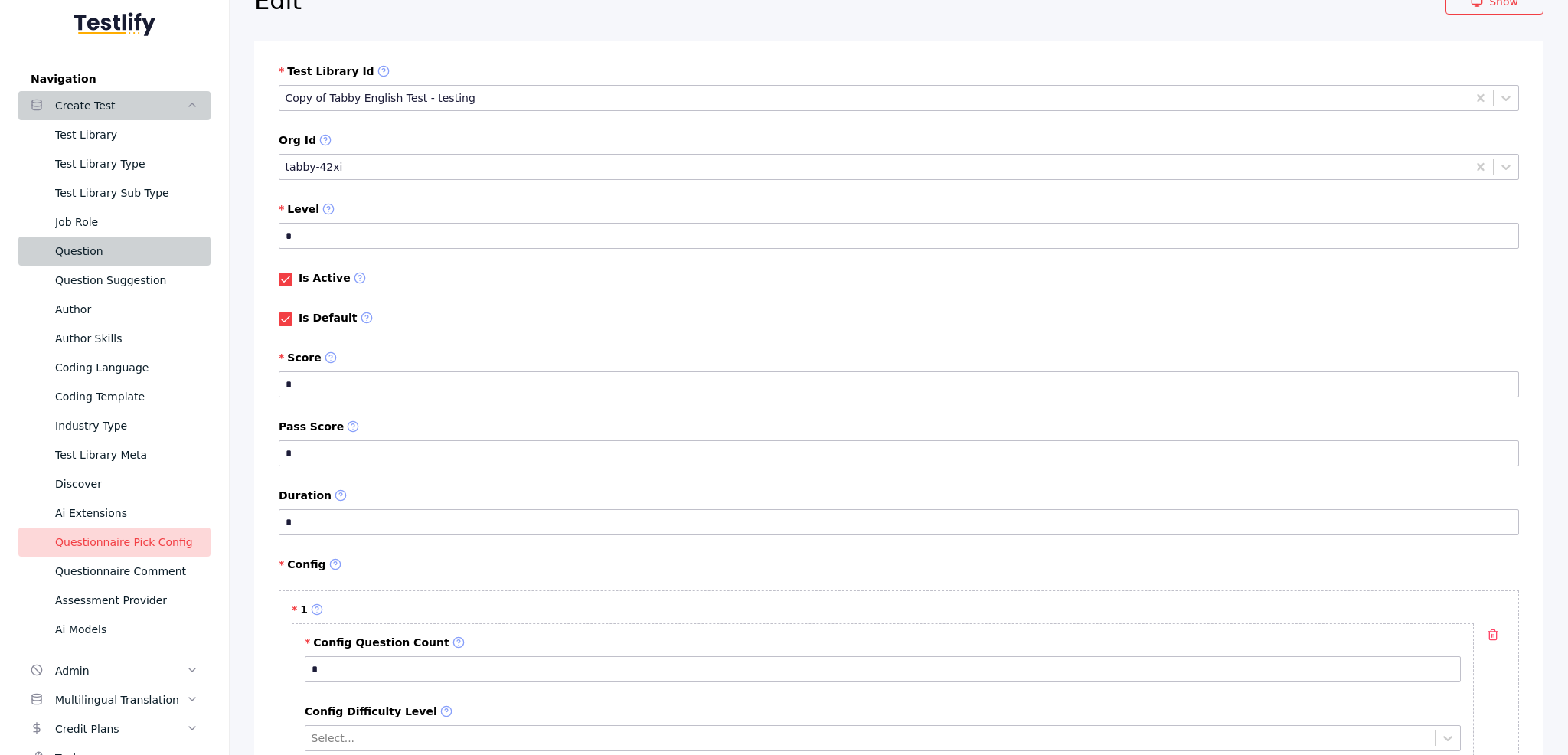
click at [180, 245] on div "Question" at bounding box center [127, 251] width 143 height 18
